Goal: Register for event/course: Register for event/course

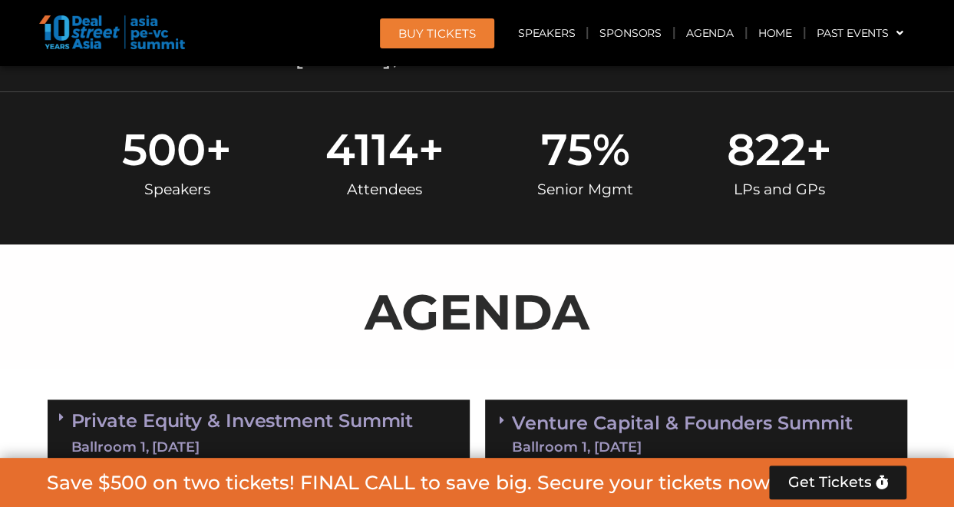
scroll to position [668, 0]
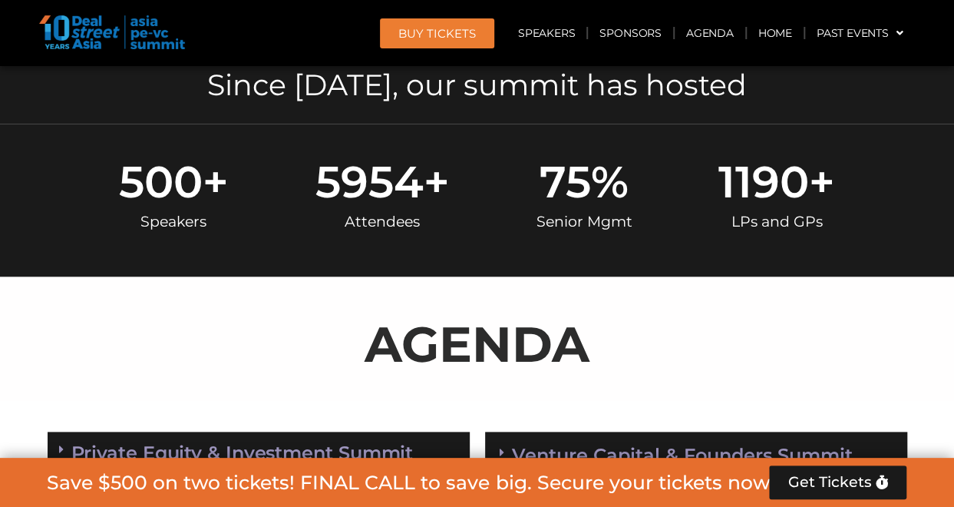
click at [952, 144] on section "500 + Speakers 5954 + Attendees 75 % Senior Mgmt 1190 + LPs and GPs" at bounding box center [477, 200] width 954 height 153
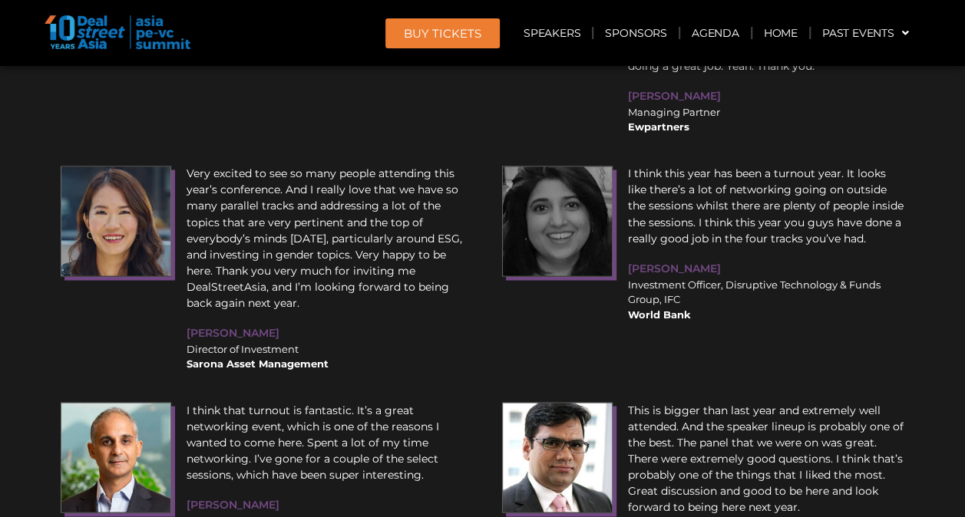
scroll to position [15676, 0]
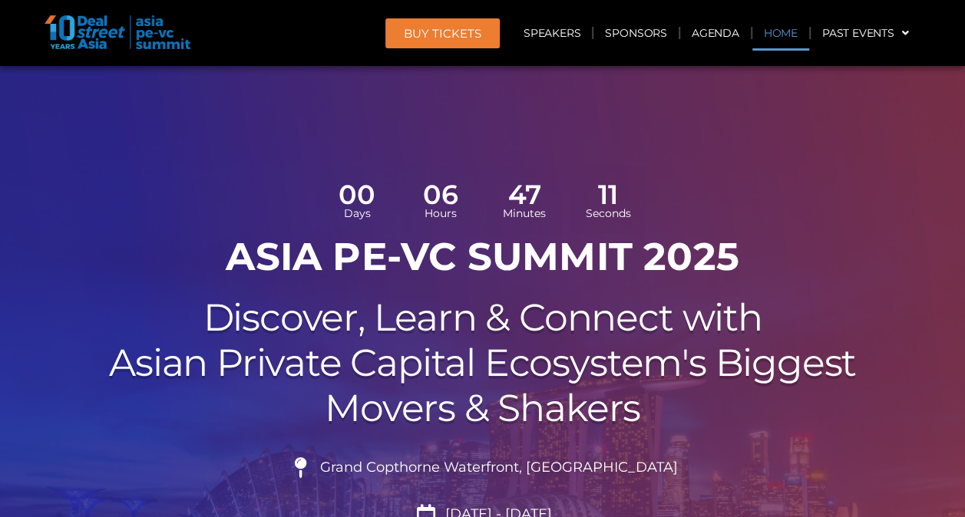
click at [797, 33] on link "Home" at bounding box center [780, 32] width 57 height 35
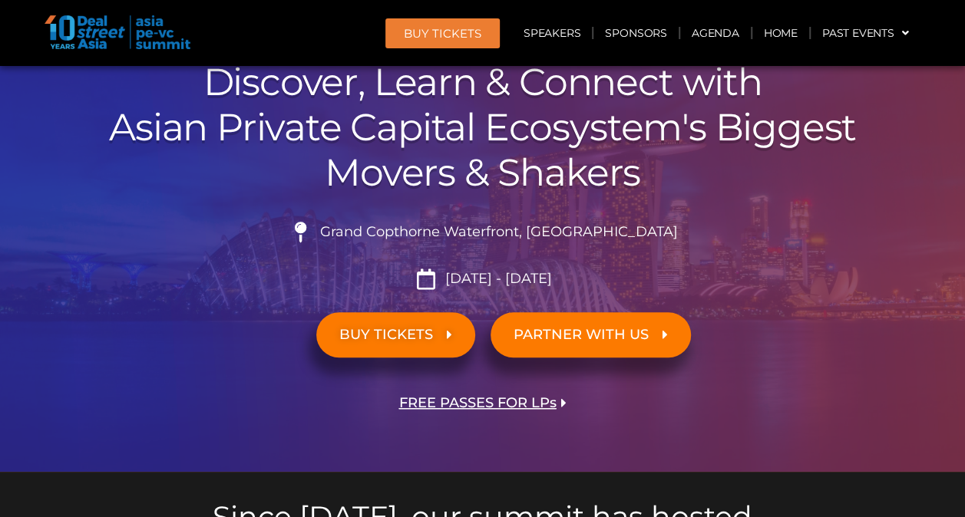
scroll to position [675, 0]
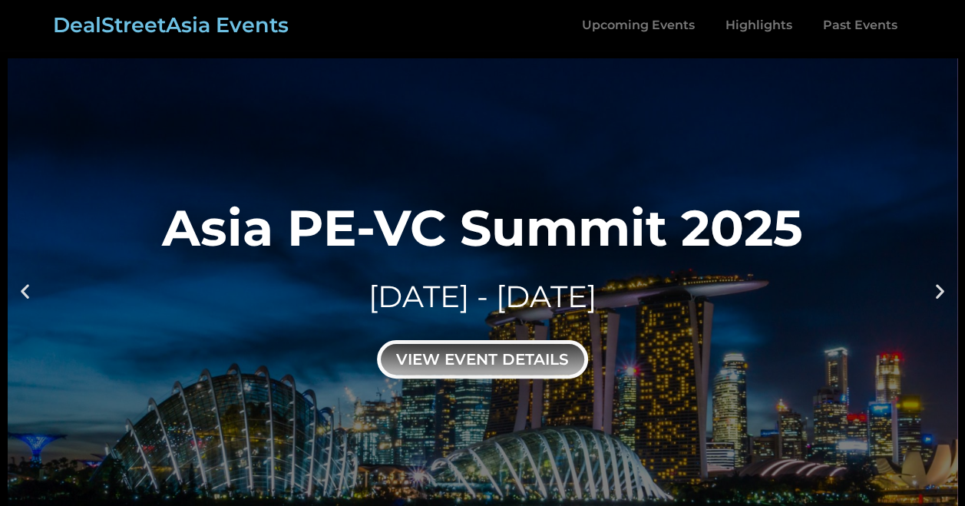
click at [543, 356] on div "view event details" at bounding box center [482, 359] width 211 height 38
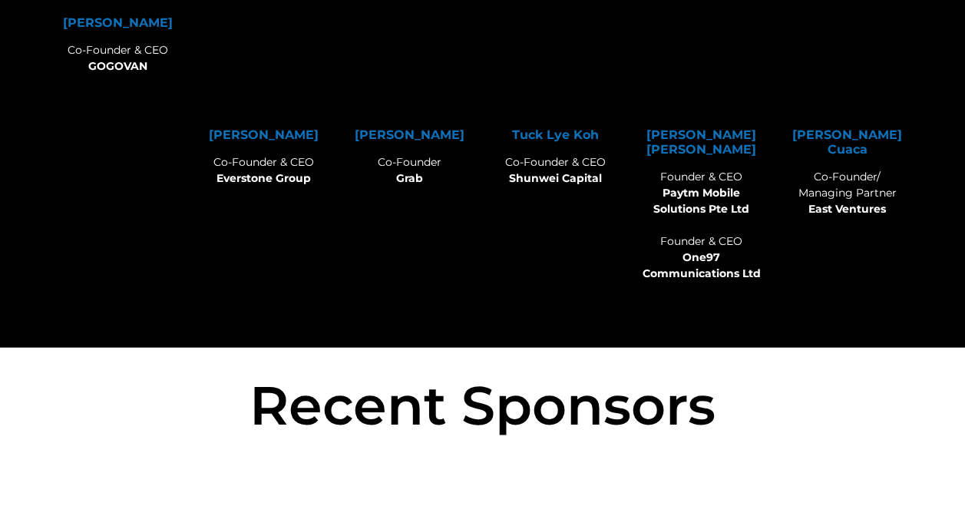
scroll to position [10864, 0]
